Goal: Transaction & Acquisition: Purchase product/service

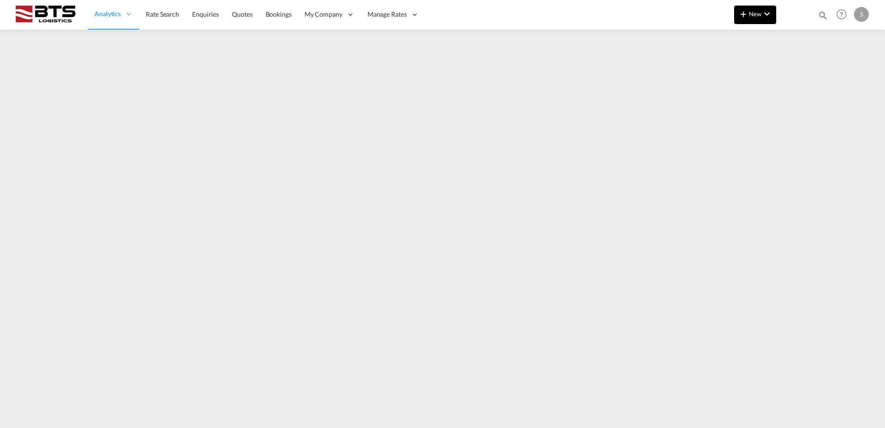
click at [754, 18] on button "New" at bounding box center [755, 15] width 42 height 19
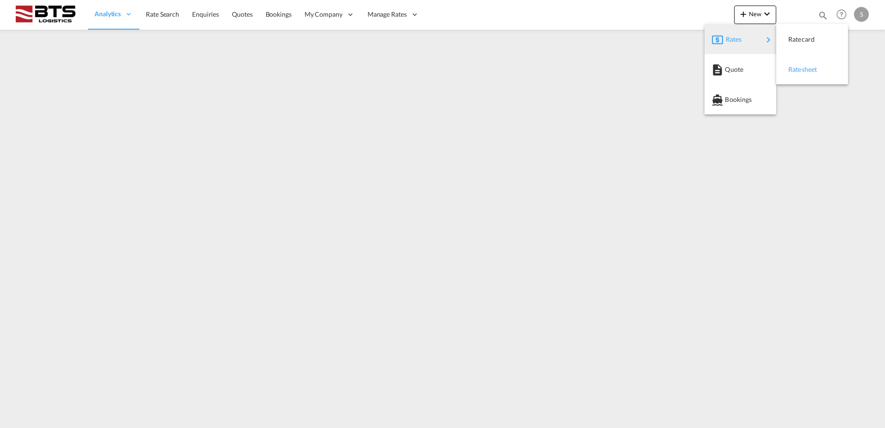
click at [799, 71] on span "Ratesheet" at bounding box center [794, 69] width 10 height 19
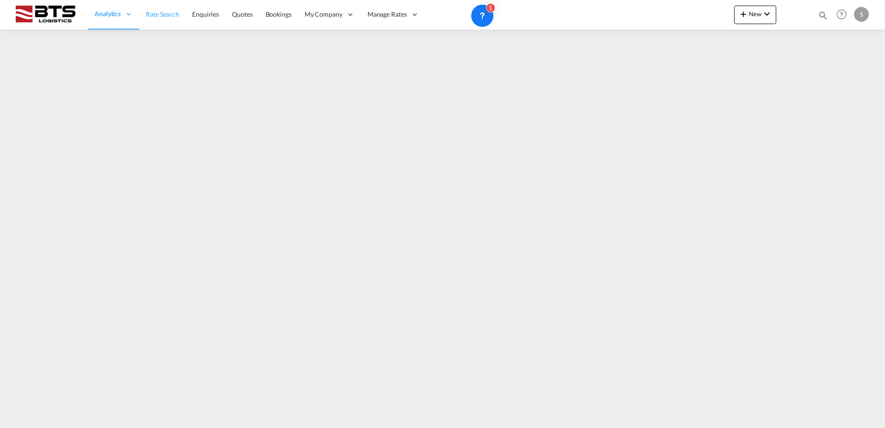
click at [167, 16] on span "Rate Search" at bounding box center [162, 14] width 33 height 8
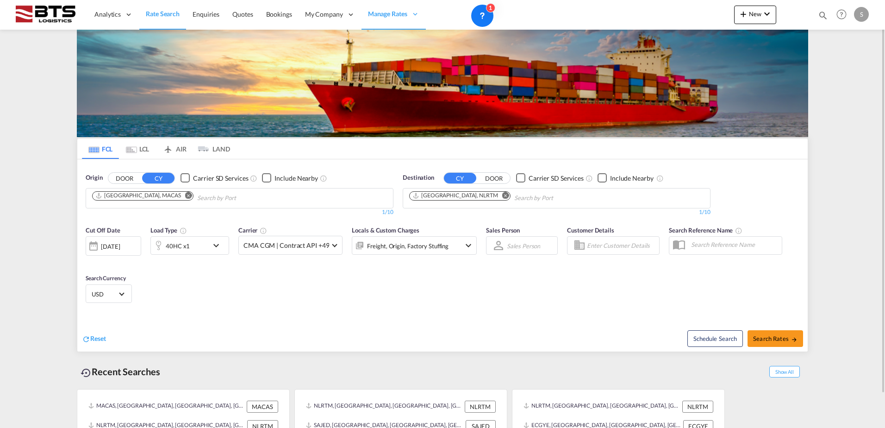
click at [185, 195] on md-icon "Remove" at bounding box center [188, 195] width 7 height 7
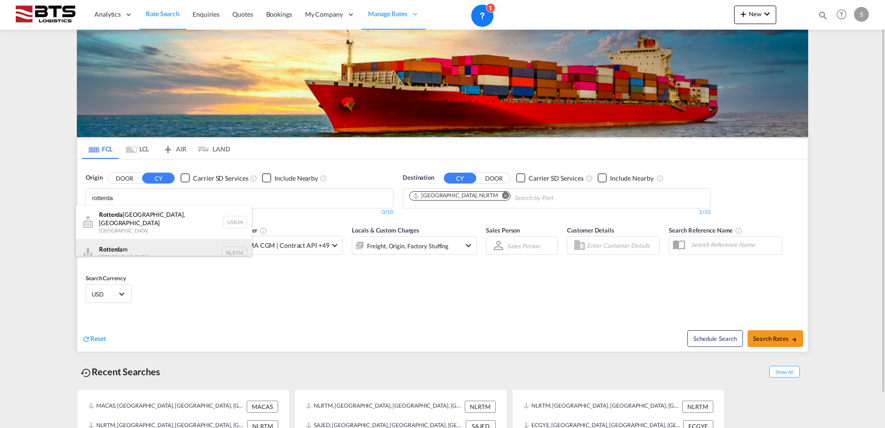
type input "rotterda"
click at [137, 251] on div "Rotterda m [GEOGRAPHIC_DATA] NLRTM" at bounding box center [164, 253] width 176 height 28
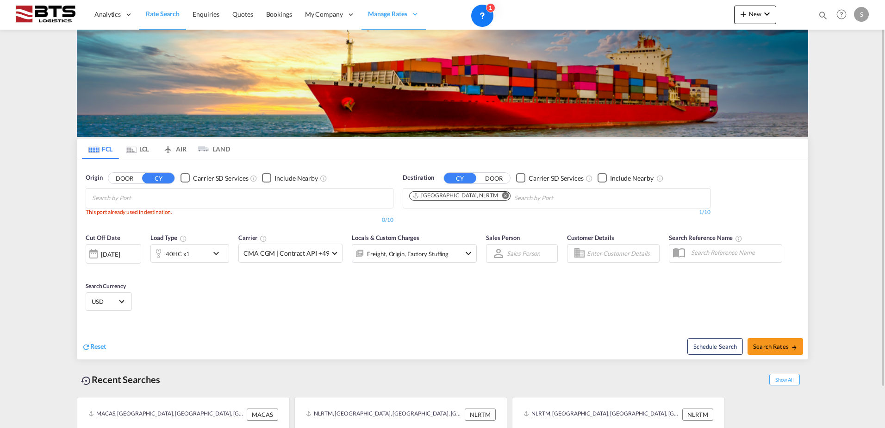
click at [502, 197] on md-icon "Remove" at bounding box center [505, 195] width 7 height 7
click at [171, 201] on body "Analytics Reports Dashboard Rate Search Enquiries Quotes Bookings" at bounding box center [442, 214] width 885 height 428
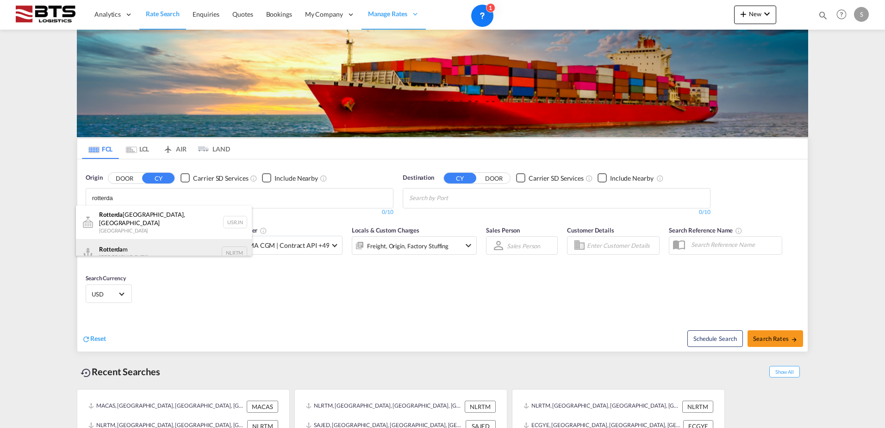
type input "rotterda"
click at [159, 239] on div "Rotterda m [GEOGRAPHIC_DATA] NLRTM" at bounding box center [164, 253] width 176 height 28
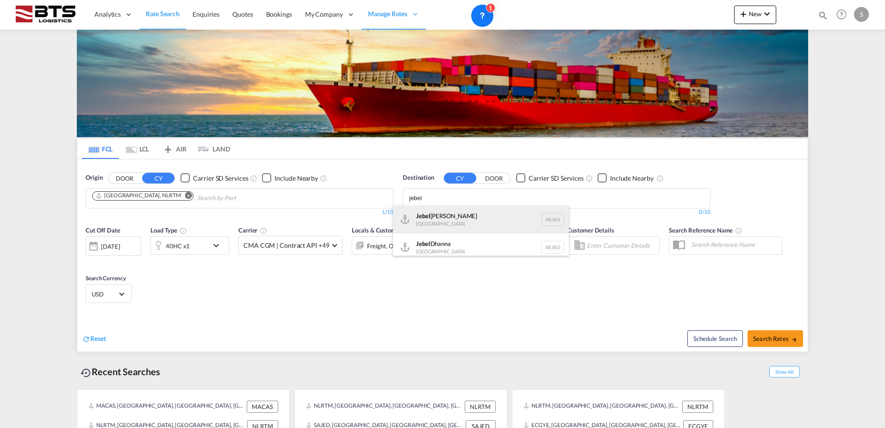
type input "jebel"
click at [478, 221] on div "[GEOGRAPHIC_DATA] [GEOGRAPHIC_DATA]" at bounding box center [481, 220] width 176 height 28
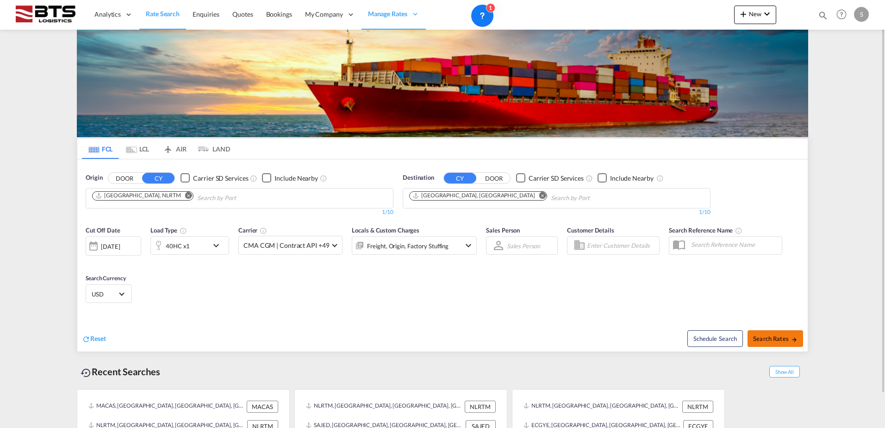
click at [773, 330] on button "Search Rates" at bounding box center [776, 338] width 56 height 17
type input "NLRTM to AEJEA / [DATE]"
